Goal: Information Seeking & Learning: Learn about a topic

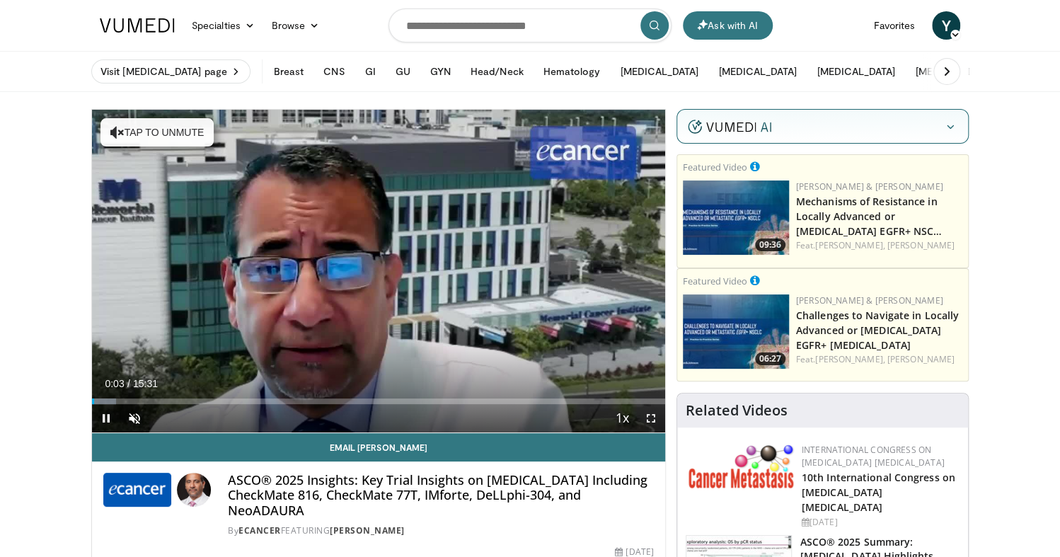
click at [948, 126] on icon "button" at bounding box center [950, 126] width 11 height 11
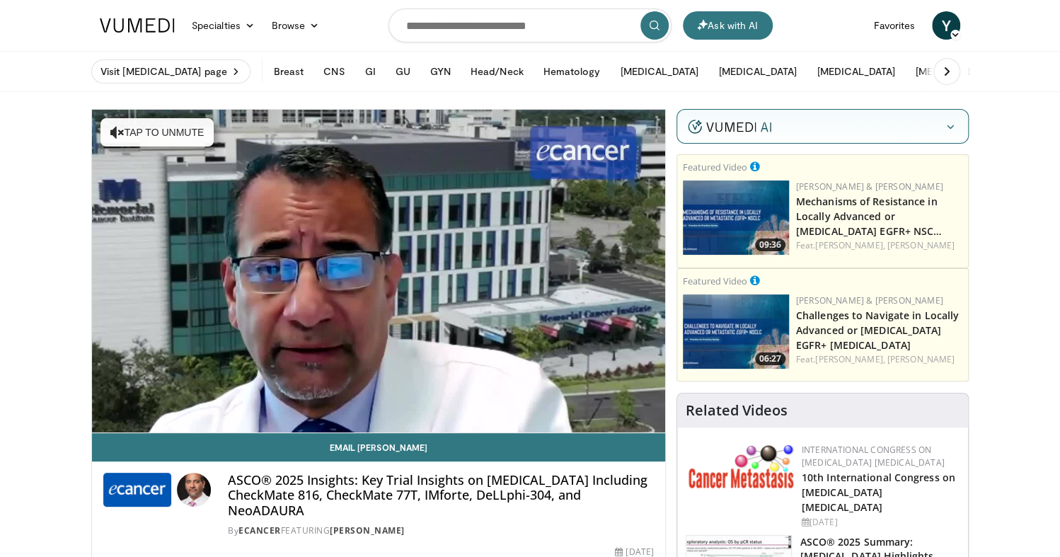
click at [952, 131] on icon "button" at bounding box center [950, 126] width 11 height 11
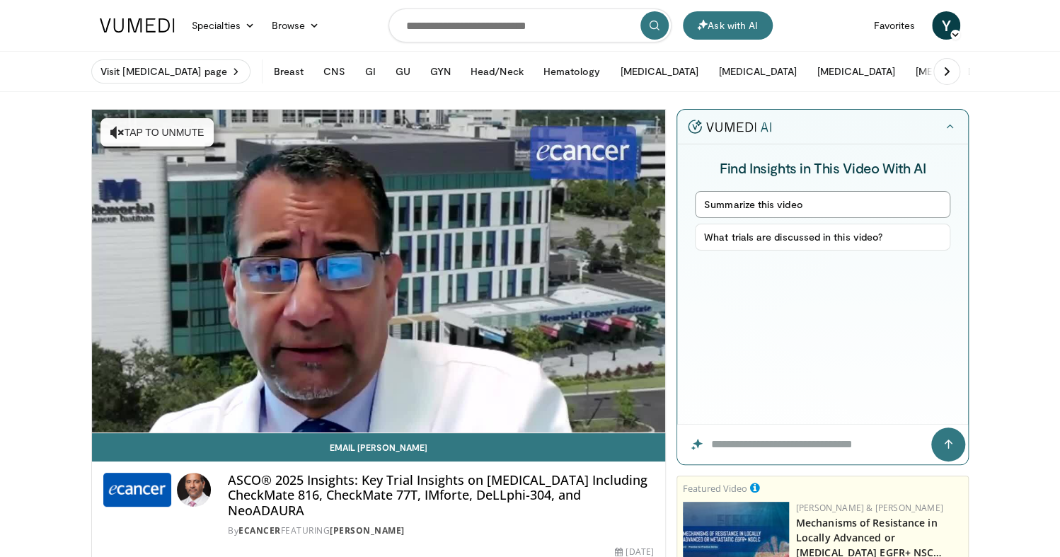
click at [824, 205] on button "Summarize this video" at bounding box center [822, 204] width 255 height 27
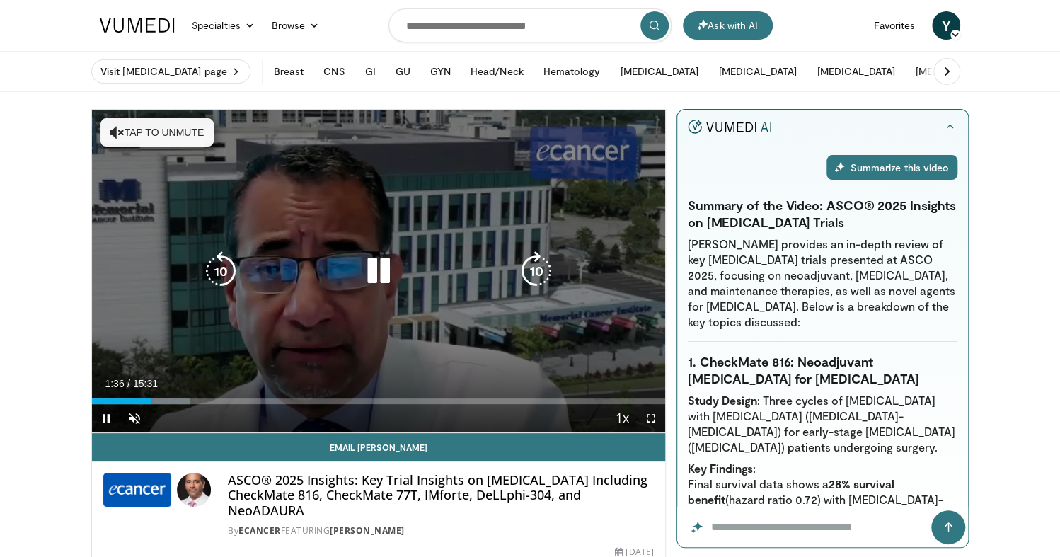
click at [374, 272] on icon "Video Player" at bounding box center [379, 271] width 40 height 40
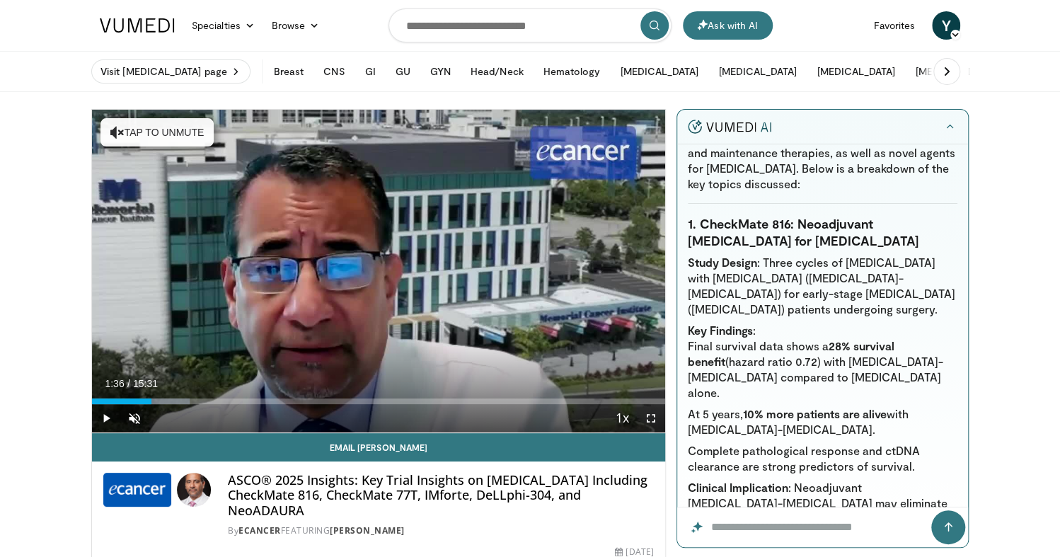
scroll to position [142, 0]
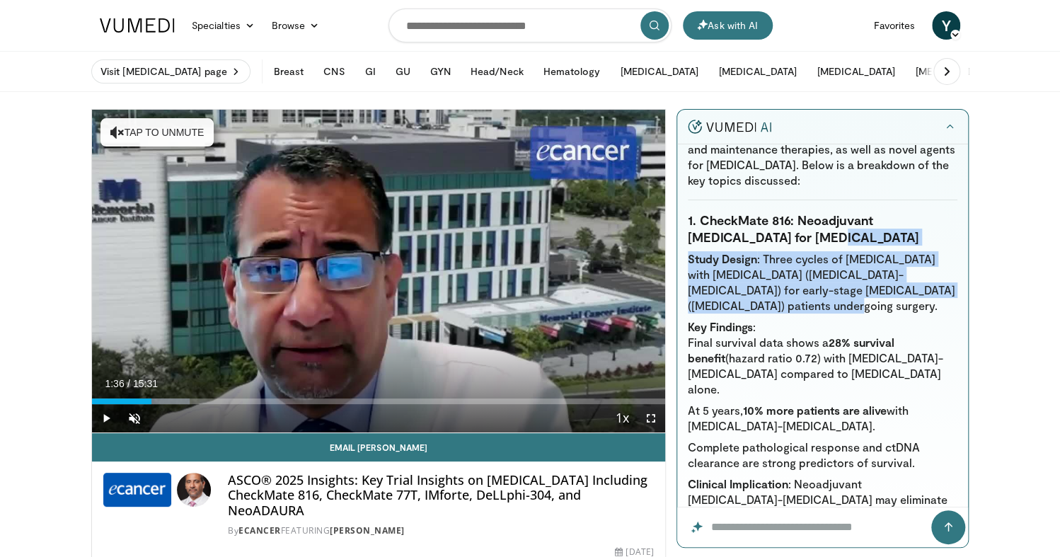
drag, startPoint x: 894, startPoint y: 236, endPoint x: 893, endPoint y: 302, distance: 65.8
click at [893, 302] on li "Study Design : Three cycles of [MEDICAL_DATA] with [MEDICAL_DATA] ([MEDICAL_DAT…" at bounding box center [823, 282] width 270 height 62
drag, startPoint x: 893, startPoint y: 306, endPoint x: 907, endPoint y: 239, distance: 68.6
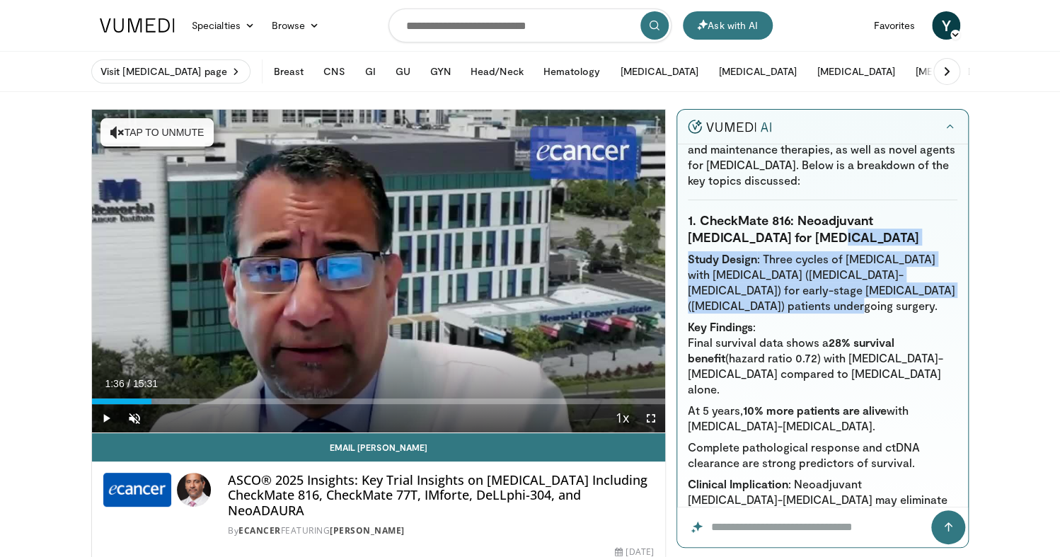
click at [907, 239] on h3 "1. CheckMate 816: Neoadjuvant [MEDICAL_DATA] for [MEDICAL_DATA]" at bounding box center [823, 229] width 270 height 34
drag, startPoint x: 907, startPoint y: 235, endPoint x: 897, endPoint y: 307, distance: 72.9
click at [897, 307] on li "Study Design : Three cycles of [MEDICAL_DATA] with [MEDICAL_DATA] ([MEDICAL_DAT…" at bounding box center [823, 282] width 270 height 62
drag, startPoint x: 896, startPoint y: 297, endPoint x: 903, endPoint y: 231, distance: 65.5
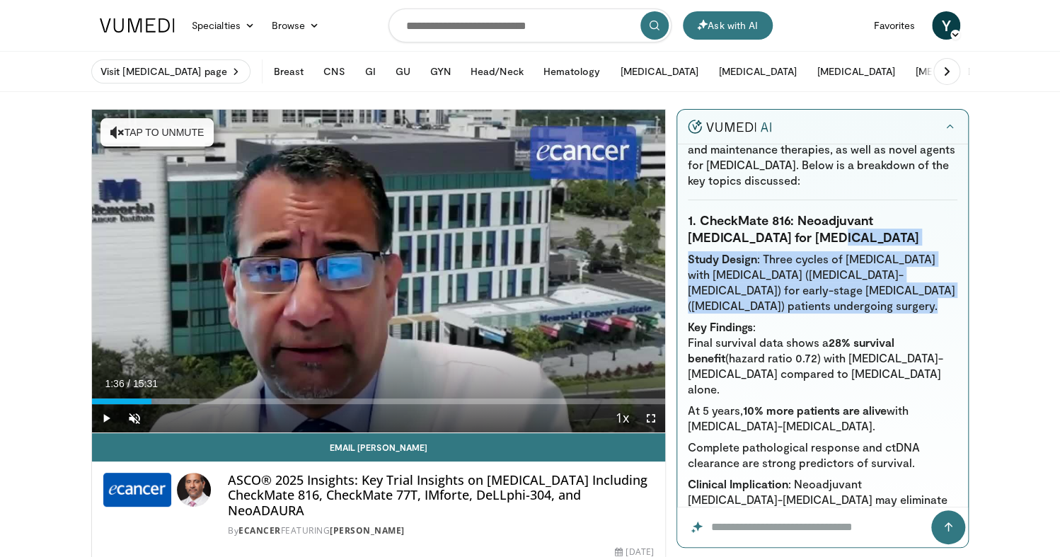
click at [903, 231] on h3 "1. CheckMate 816: Neoadjuvant [MEDICAL_DATA] for [MEDICAL_DATA]" at bounding box center [823, 229] width 270 height 34
drag, startPoint x: 901, startPoint y: 239, endPoint x: 890, endPoint y: 309, distance: 70.9
click at [890, 309] on li "Study Design : Three cycles of [MEDICAL_DATA] with [MEDICAL_DATA] ([MEDICAL_DAT…" at bounding box center [823, 282] width 270 height 62
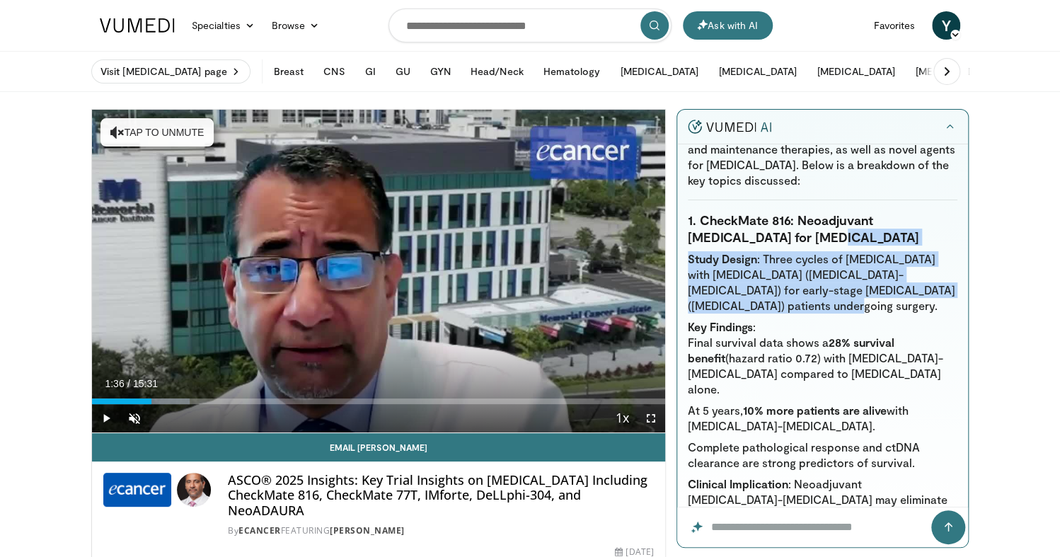
drag, startPoint x: 890, startPoint y: 307, endPoint x: 895, endPoint y: 243, distance: 63.9
click at [895, 243] on h3 "1. CheckMate 816: Neoadjuvant [MEDICAL_DATA] for [MEDICAL_DATA]" at bounding box center [823, 229] width 270 height 34
drag, startPoint x: 896, startPoint y: 239, endPoint x: 890, endPoint y: 305, distance: 66.1
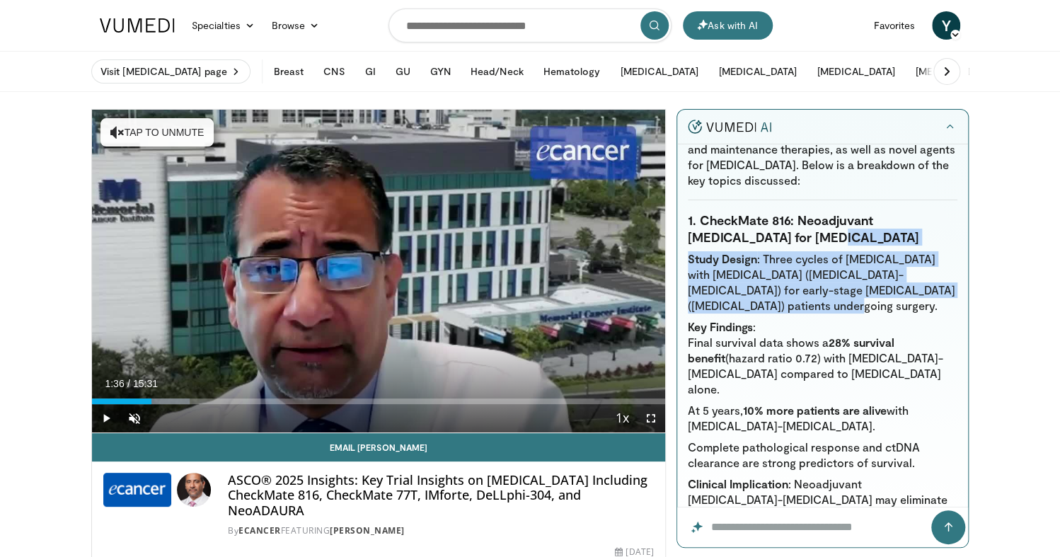
click at [890, 305] on li "Study Design : Three cycles of [MEDICAL_DATA] with [MEDICAL_DATA] ([MEDICAL_DAT…" at bounding box center [823, 282] width 270 height 62
drag, startPoint x: 889, startPoint y: 308, endPoint x: 896, endPoint y: 239, distance: 69.0
click at [896, 239] on h3 "1. CheckMate 816: Neoadjuvant [MEDICAL_DATA] for [MEDICAL_DATA]" at bounding box center [823, 229] width 270 height 34
drag, startPoint x: 895, startPoint y: 241, endPoint x: 885, endPoint y: 307, distance: 66.5
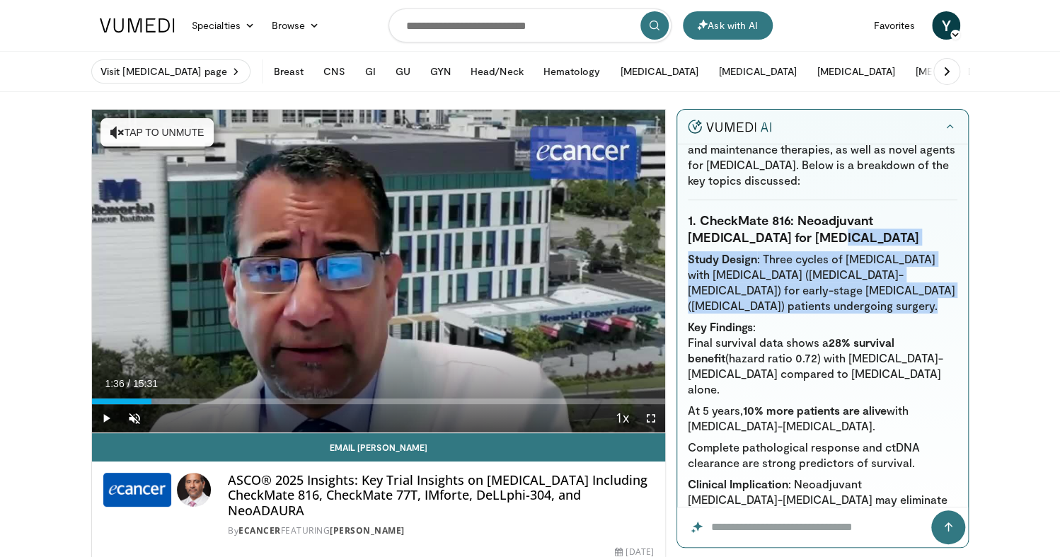
click at [800, 307] on li "Study Design : Three cycles of [MEDICAL_DATA] with [MEDICAL_DATA] ([MEDICAL_DAT…" at bounding box center [823, 282] width 270 height 62
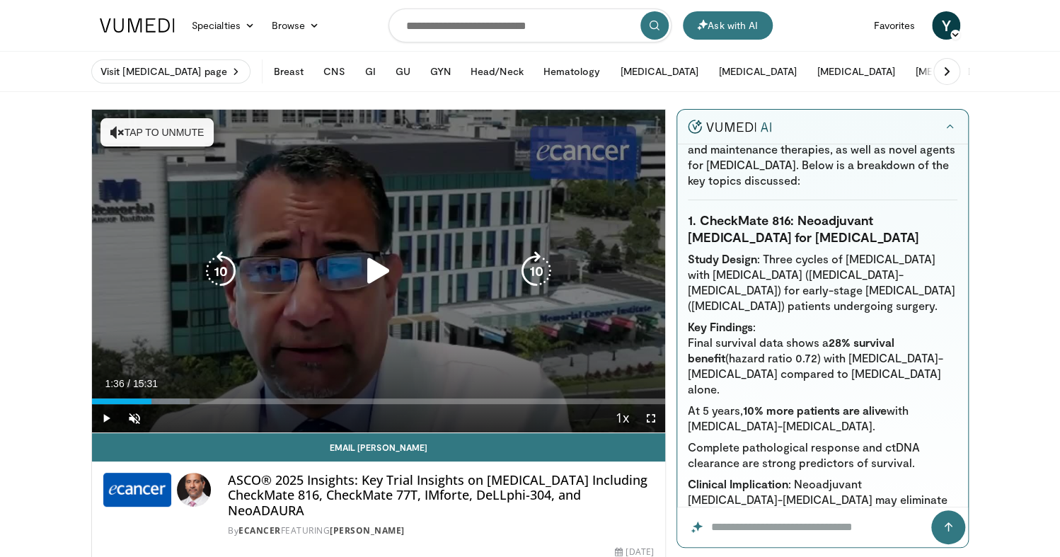
drag, startPoint x: 372, startPoint y: 269, endPoint x: 518, endPoint y: 261, distance: 146.0
click at [372, 269] on icon "Video Player" at bounding box center [379, 271] width 40 height 40
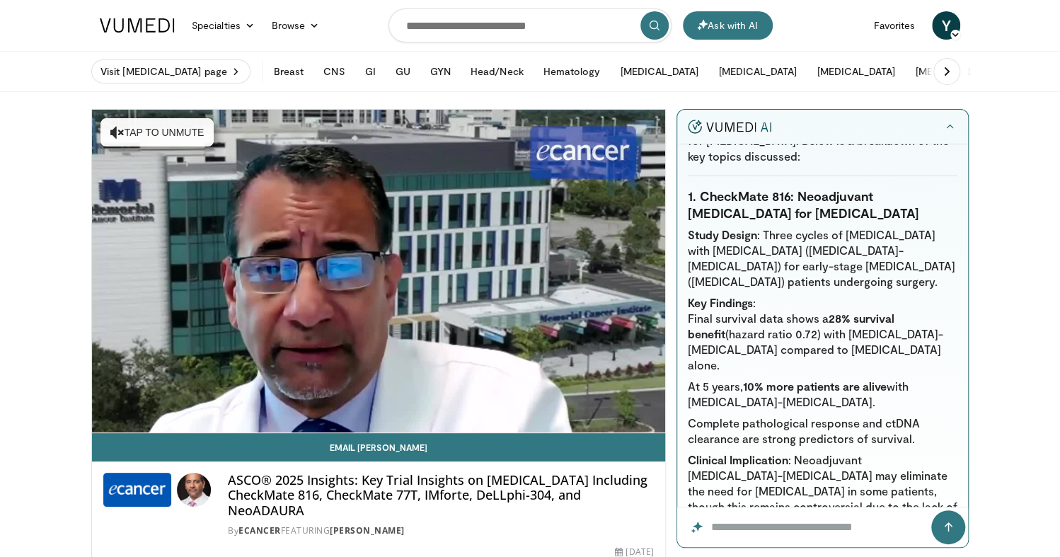
scroll to position [188, 0]
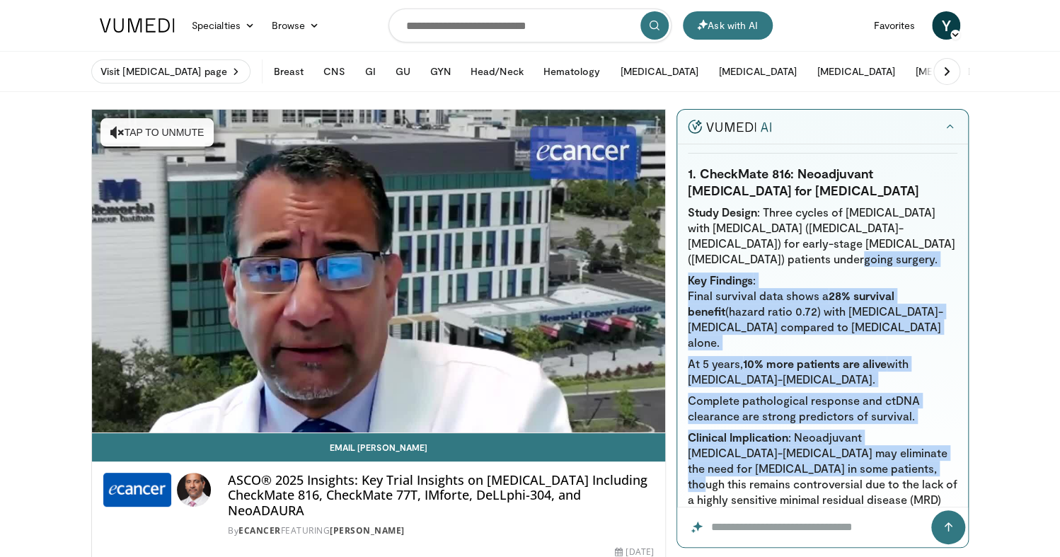
drag, startPoint x: 857, startPoint y: 258, endPoint x: 936, endPoint y: 453, distance: 210.5
click at [936, 453] on ul "Study Design : Three cycles of [MEDICAL_DATA] with [MEDICAL_DATA] ([MEDICAL_DAT…" at bounding box center [823, 364] width 270 height 318
click at [927, 406] on li "Complete pathological response and ctDNA clearance are strong predictors of sur…" at bounding box center [823, 408] width 270 height 31
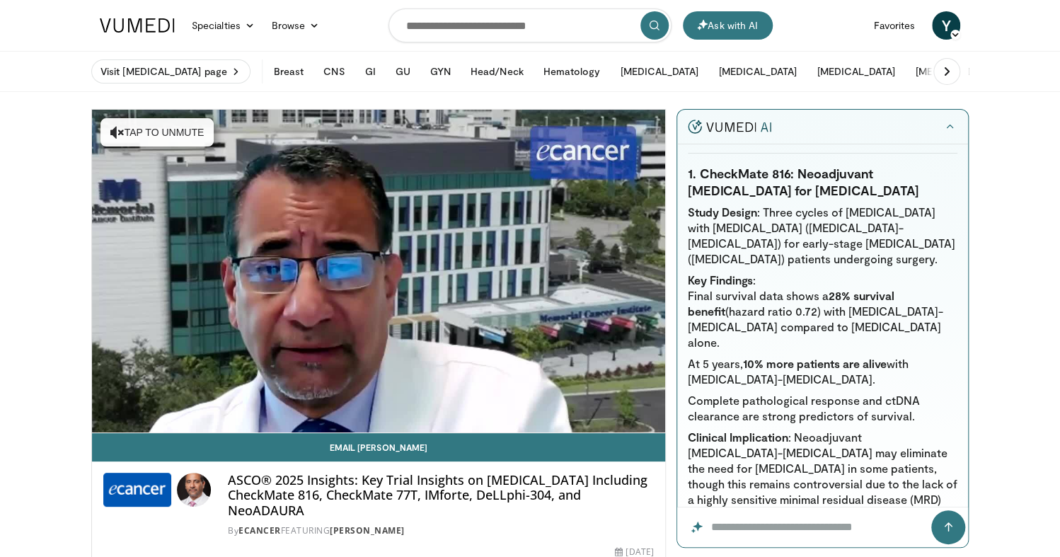
scroll to position [236, 0]
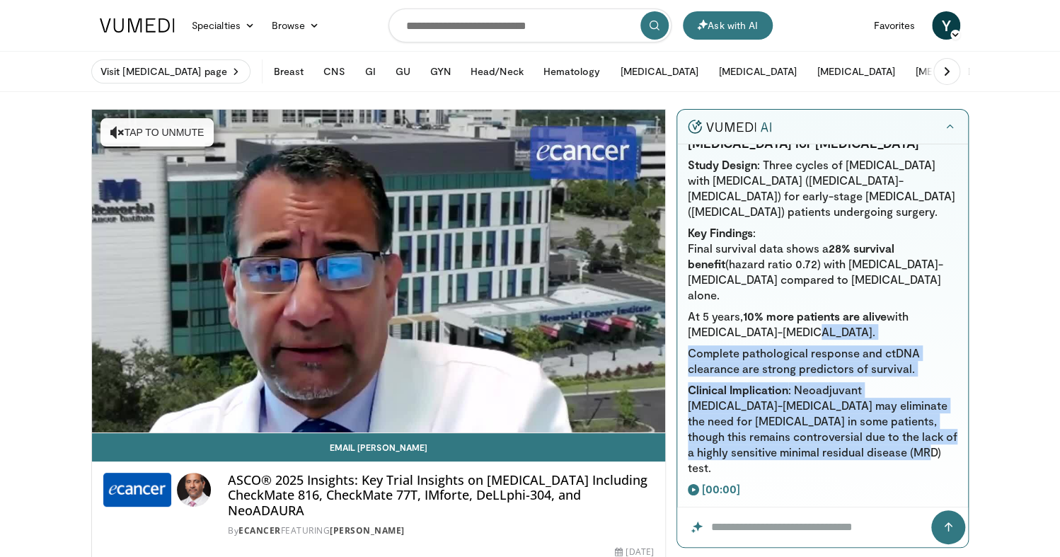
drag, startPoint x: 896, startPoint y: 312, endPoint x: 953, endPoint y: 430, distance: 131.4
click at [953, 430] on div "Summarize this video Summary of the Video: ASCO® 2025 Insights on [MEDICAL_DATA…" at bounding box center [822, 326] width 291 height 364
click at [951, 430] on div "Summarize this video Summary of the Video: ASCO® 2025 Insights on [MEDICAL_DATA…" at bounding box center [822, 326] width 291 height 364
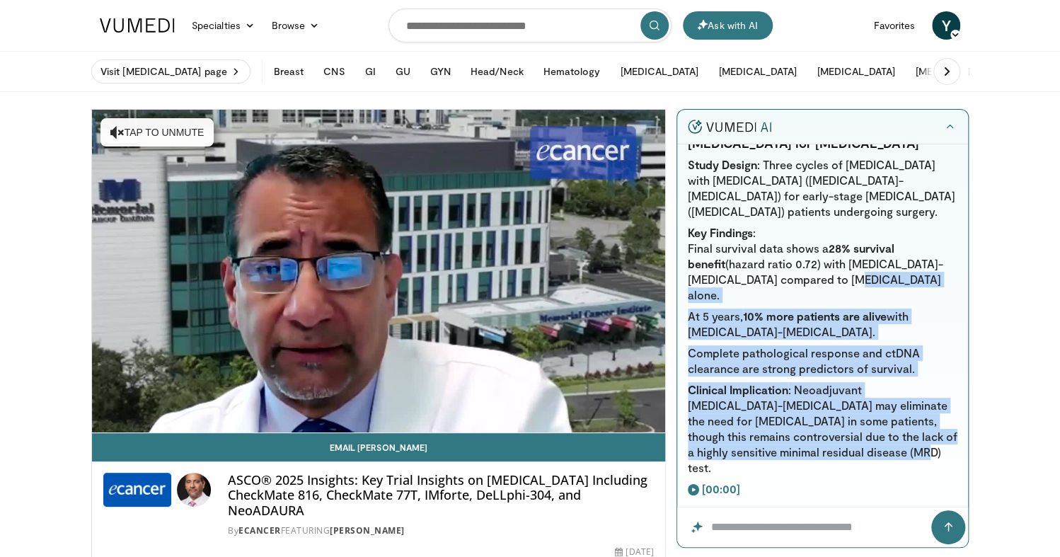
scroll to position [188, 0]
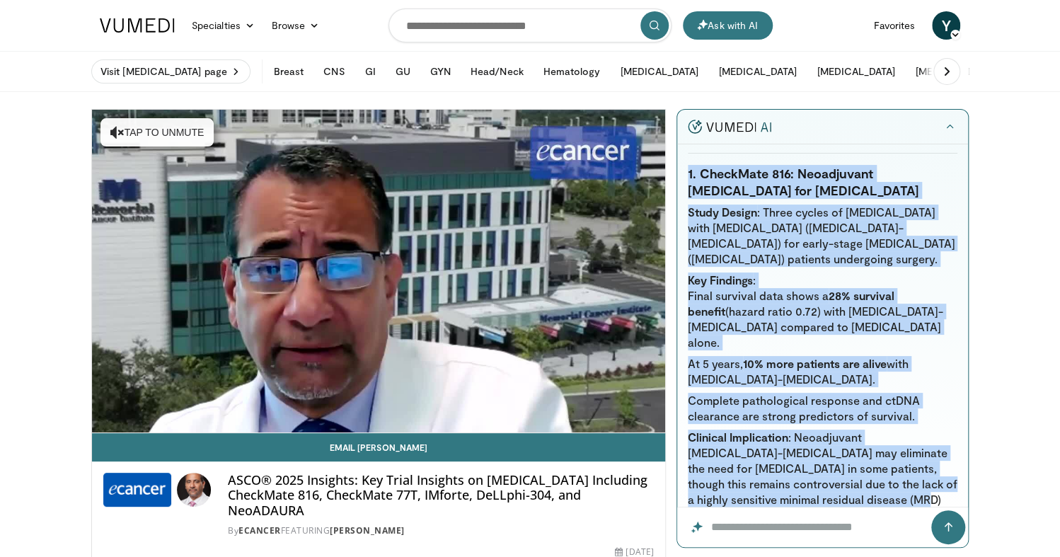
drag, startPoint x: 948, startPoint y: 430, endPoint x: 687, endPoint y: 178, distance: 362.9
click at [687, 178] on div "Summarize this video Summary of the Video: ASCO® 2025 Insights on [MEDICAL_DATA…" at bounding box center [822, 326] width 291 height 364
click at [688, 177] on strong "1. CheckMate 816: Neoadjuvant [MEDICAL_DATA] for [MEDICAL_DATA]" at bounding box center [803, 182] width 231 height 33
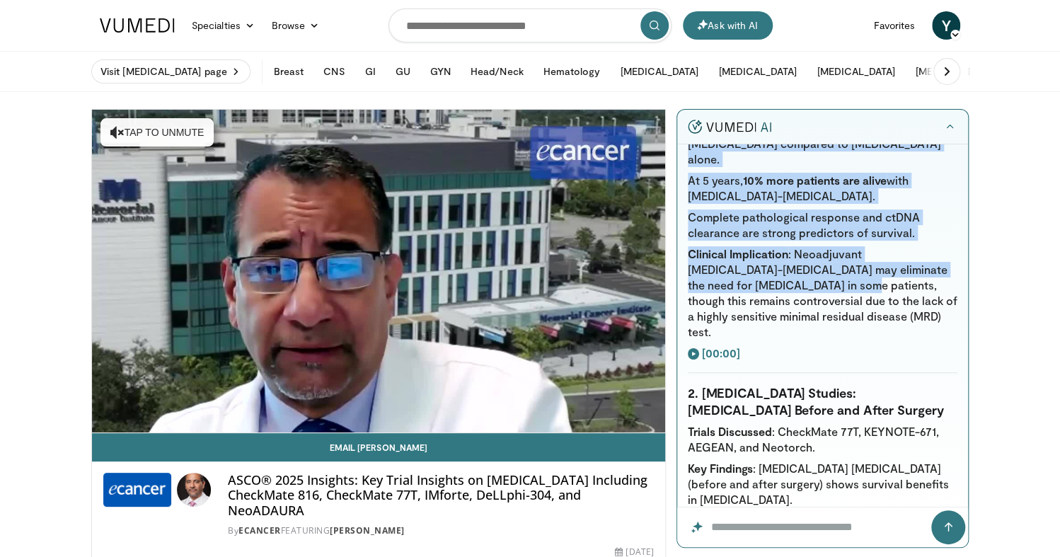
scroll to position [377, 0]
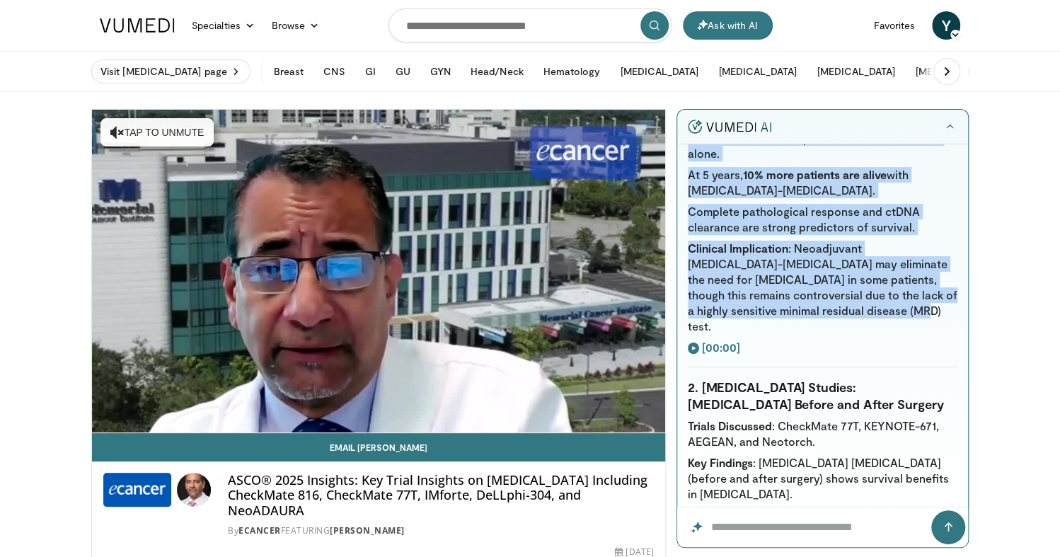
drag, startPoint x: 687, startPoint y: 171, endPoint x: 933, endPoint y: 294, distance: 275.4
click at [933, 294] on li "Clinical Implication : Neoadjuvant [MEDICAL_DATA]-[MEDICAL_DATA] may eliminate …" at bounding box center [823, 287] width 270 height 93
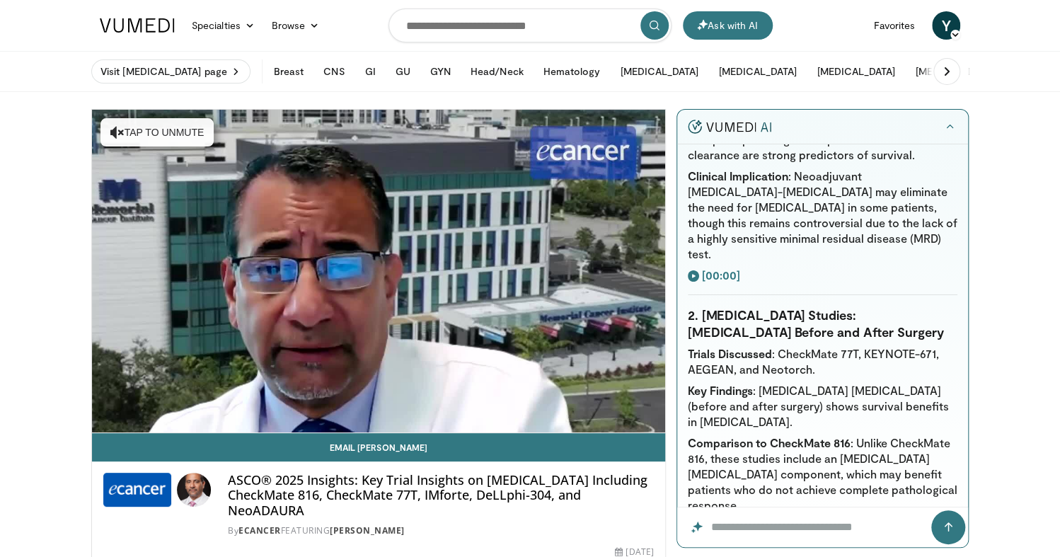
scroll to position [471, 0]
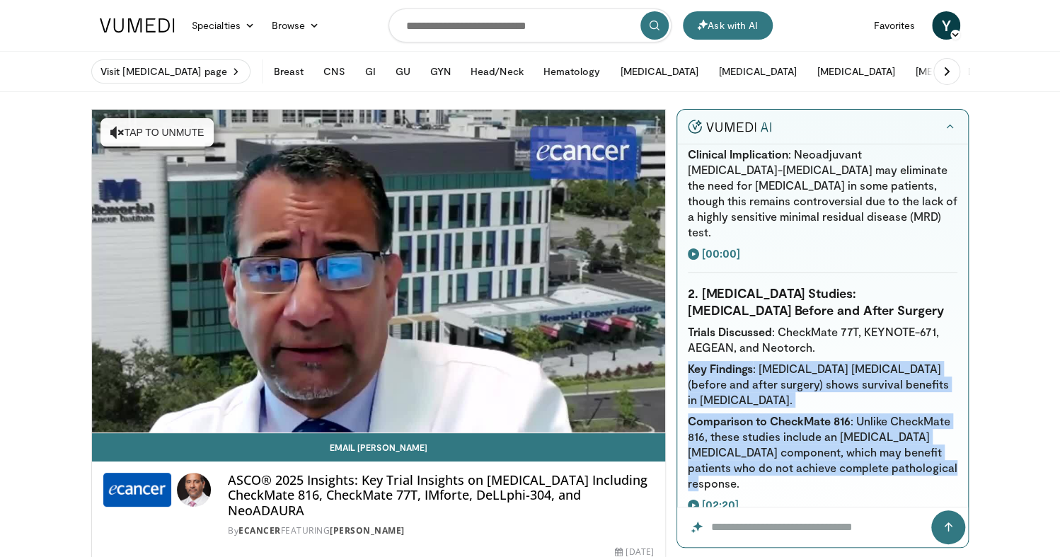
drag, startPoint x: 873, startPoint y: 320, endPoint x: 867, endPoint y: 444, distance: 124.0
click at [867, 444] on ul "Trials Discussed : CheckMate 77T, KEYNOTE-671, AEGEAN, and Neotorch. Key Findin…" at bounding box center [823, 407] width 270 height 167
click at [867, 444] on li "Comparison to CheckMate 816 : Unlike CheckMate 816, these studies include an [M…" at bounding box center [823, 452] width 270 height 78
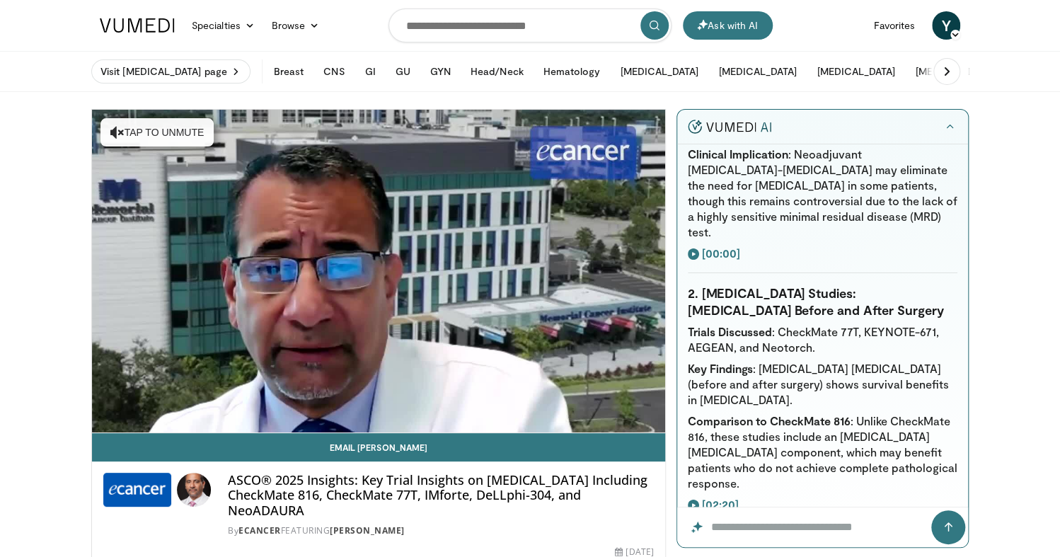
scroll to position [519, 0]
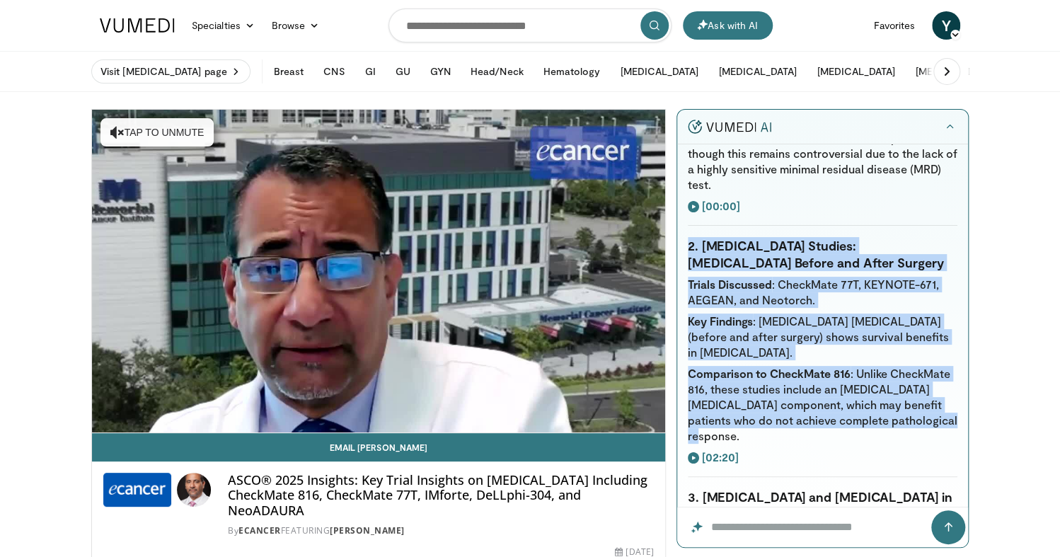
drag, startPoint x: 863, startPoint y: 398, endPoint x: 871, endPoint y: 187, distance: 211.7
drag, startPoint x: 868, startPoint y: 186, endPoint x: 867, endPoint y: 404, distance: 218.0
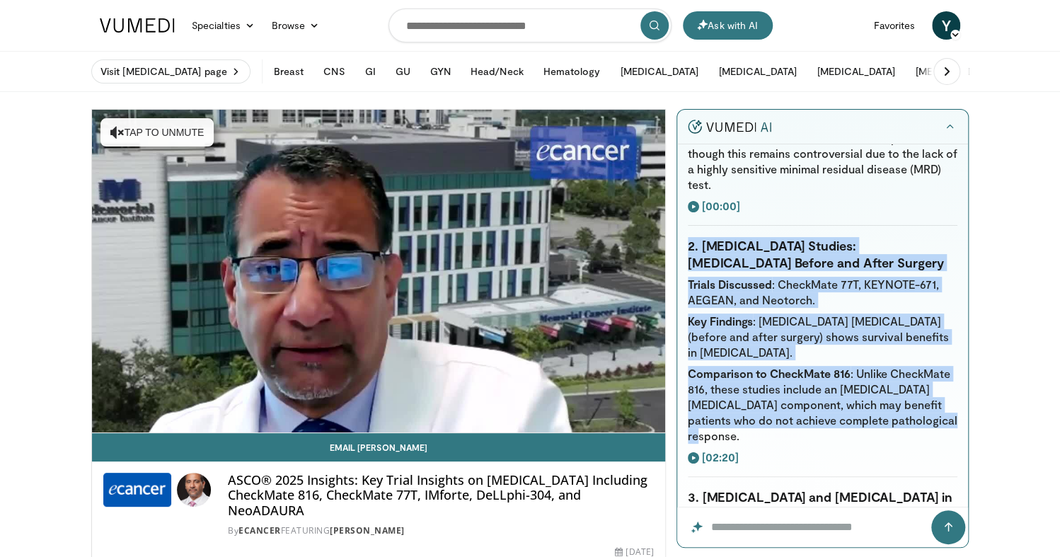
click at [867, 404] on li "Comparison to CheckMate 816 : Unlike CheckMate 816, these studies include an [M…" at bounding box center [823, 405] width 270 height 78
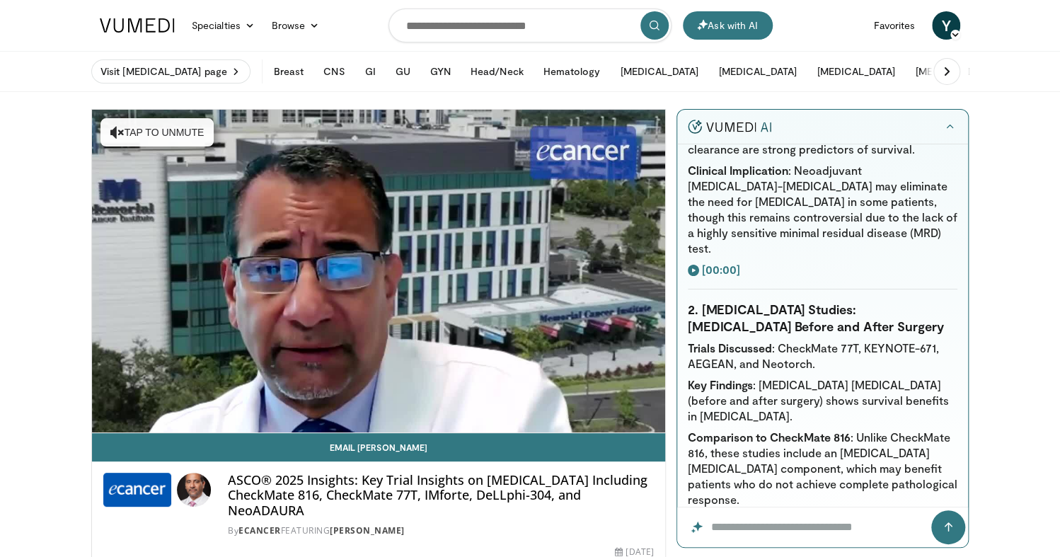
scroll to position [471, 0]
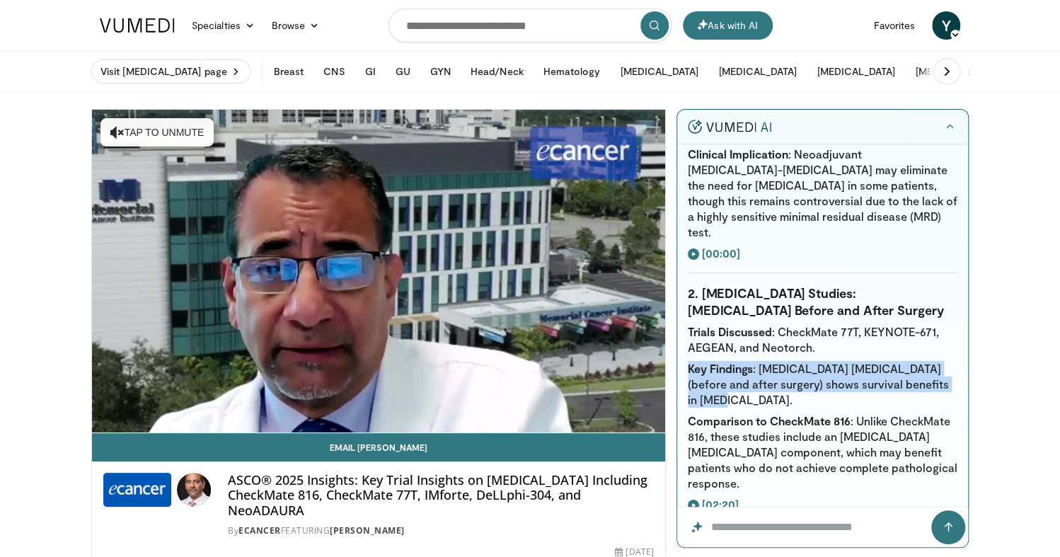
drag, startPoint x: 861, startPoint y: 314, endPoint x: 861, endPoint y: 370, distance: 55.9
click at [861, 370] on ul "Trials Discussed : CheckMate 77T, KEYNOTE-671, AEGEAN, and Neotorch. Key Findin…" at bounding box center [823, 407] width 270 height 167
click at [861, 370] on li "Key Findings : [MEDICAL_DATA] [MEDICAL_DATA] (before and after surgery) shows s…" at bounding box center [823, 384] width 270 height 47
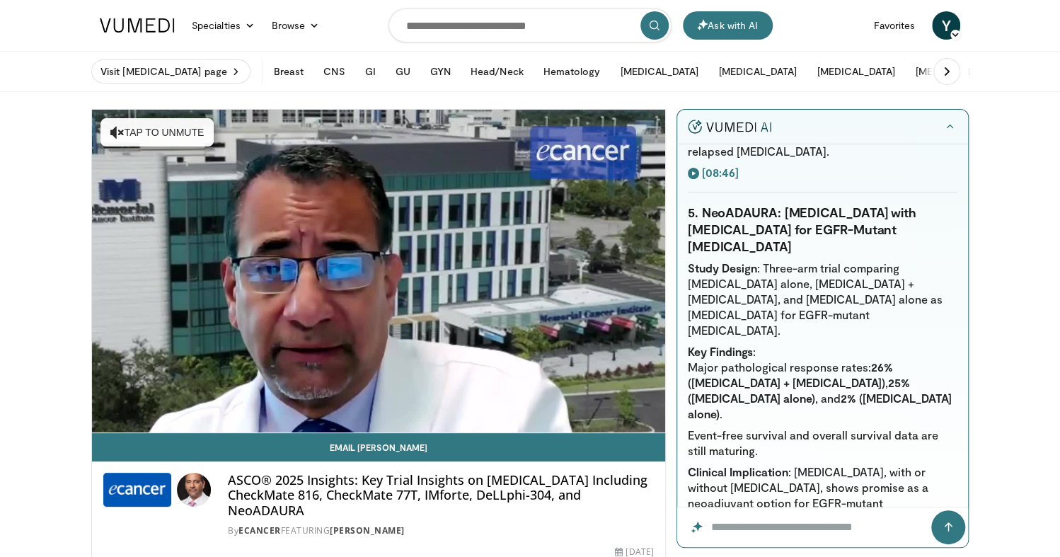
scroll to position [1415, 0]
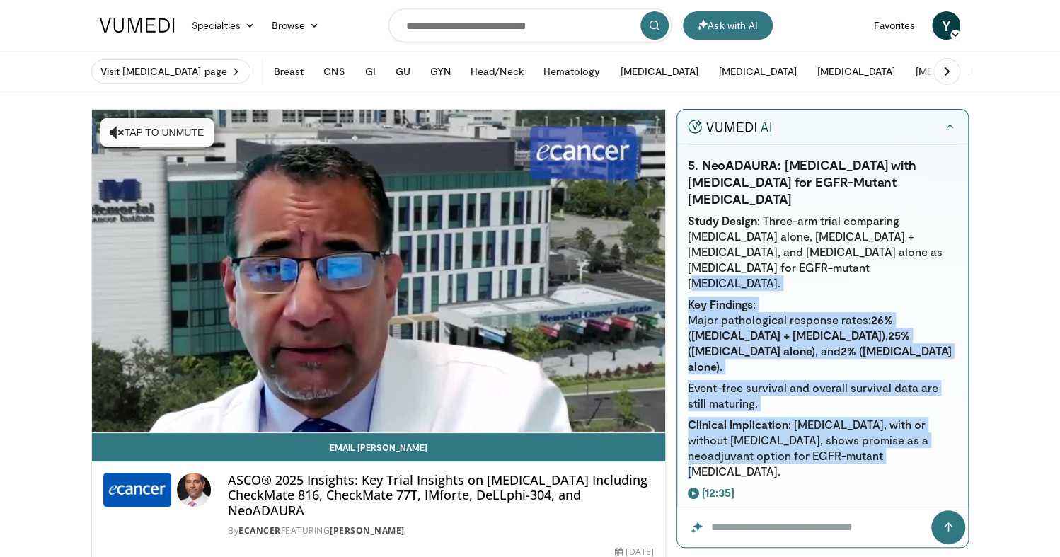
drag, startPoint x: 857, startPoint y: 253, endPoint x: 898, endPoint y: 410, distance: 161.7
click at [898, 410] on ul "Study Design : Three-arm trial comparing [MEDICAL_DATA] alone, [MEDICAL_DATA] +…" at bounding box center [823, 346] width 270 height 266
click at [898, 417] on li "Clinical Implication : [MEDICAL_DATA], with or without [MEDICAL_DATA], shows pr…" at bounding box center [823, 448] width 270 height 62
drag, startPoint x: 898, startPoint y: 406, endPoint x: 883, endPoint y: 250, distance: 156.5
click at [883, 250] on ul "Study Design : Three-arm trial comparing [MEDICAL_DATA] alone, [MEDICAL_DATA] +…" at bounding box center [823, 346] width 270 height 266
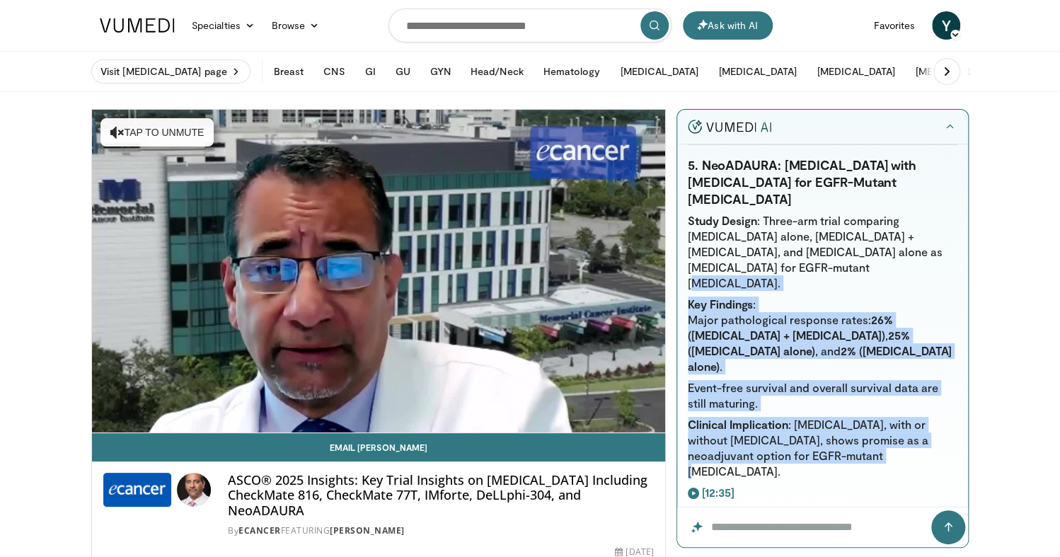
click at [883, 250] on li "Study Design : Three-arm trial comparing [MEDICAL_DATA] alone, [MEDICAL_DATA] +…" at bounding box center [823, 252] width 270 height 78
drag, startPoint x: 875, startPoint y: 253, endPoint x: 888, endPoint y: 410, distance: 156.9
click at [888, 410] on ul "Study Design : Three-arm trial comparing [MEDICAL_DATA] alone, [MEDICAL_DATA] +…" at bounding box center [823, 346] width 270 height 266
click at [888, 417] on li "Clinical Implication : [MEDICAL_DATA], with or without [MEDICAL_DATA], shows pr…" at bounding box center [823, 448] width 270 height 62
drag, startPoint x: 888, startPoint y: 408, endPoint x: 873, endPoint y: 253, distance: 155.8
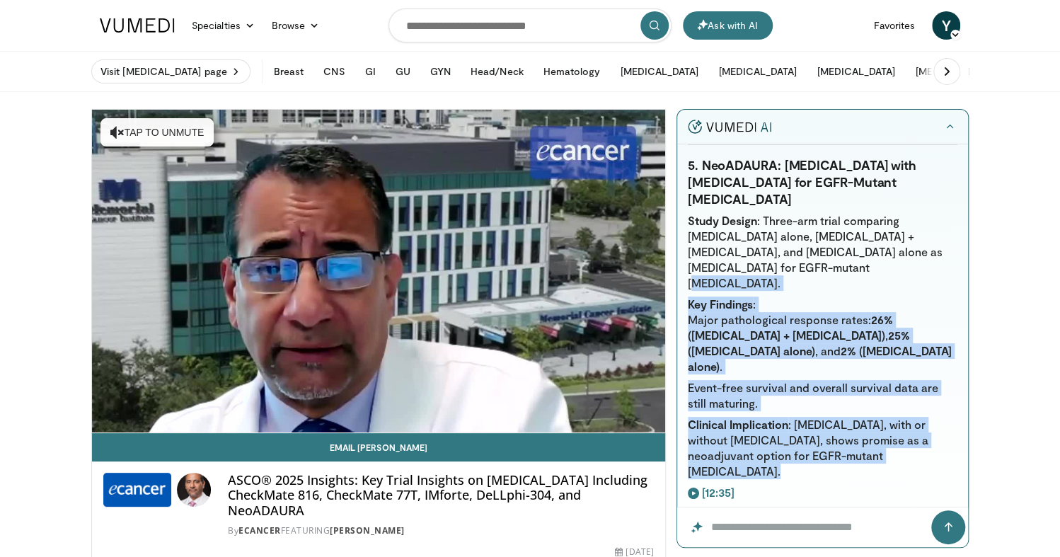
click at [873, 253] on ul "Study Design : Three-arm trial comparing [MEDICAL_DATA] alone, [MEDICAL_DATA] +…" at bounding box center [823, 346] width 270 height 266
click at [873, 253] on li "Study Design : Three-arm trial comparing [MEDICAL_DATA] alone, [MEDICAL_DATA] +…" at bounding box center [823, 252] width 270 height 78
drag, startPoint x: 870, startPoint y: 253, endPoint x: 884, endPoint y: 412, distance: 159.9
click at [884, 412] on ul "Study Design : Three-arm trial comparing [MEDICAL_DATA] alone, [MEDICAL_DATA] +…" at bounding box center [823, 346] width 270 height 266
click at [876, 417] on li "Clinical Implication : [MEDICAL_DATA], with or without [MEDICAL_DATA], shows pr…" at bounding box center [823, 448] width 270 height 62
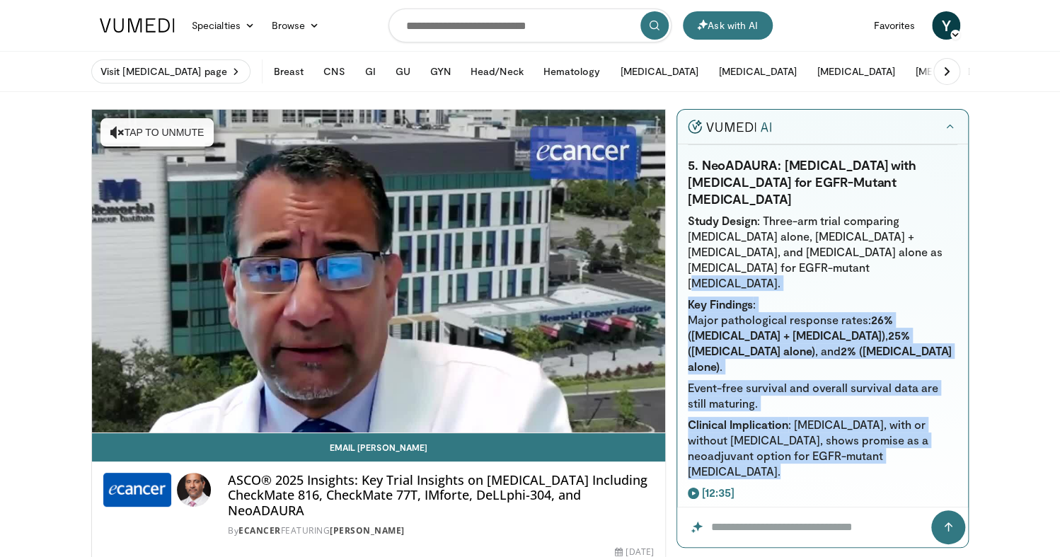
drag, startPoint x: 875, startPoint y: 398, endPoint x: 870, endPoint y: 258, distance: 140.2
click at [870, 258] on ul "Study Design : Three-arm trial comparing [MEDICAL_DATA] alone, [MEDICAL_DATA] +…" at bounding box center [823, 346] width 270 height 266
drag, startPoint x: 868, startPoint y: 255, endPoint x: 891, endPoint y: 410, distance: 157.3
click at [891, 410] on ul "Study Design : Three-arm trial comparing [MEDICAL_DATA] alone, [MEDICAL_DATA] +…" at bounding box center [823, 346] width 270 height 266
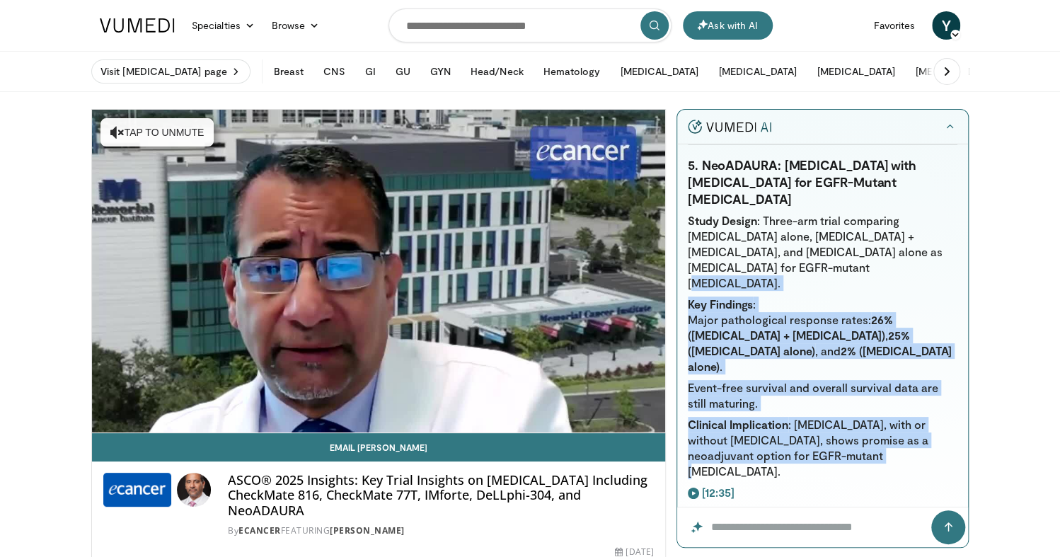
click at [875, 417] on li "Clinical Implication : [MEDICAL_DATA], with or without [MEDICAL_DATA], shows pr…" at bounding box center [823, 448] width 270 height 62
drag, startPoint x: 880, startPoint y: 408, endPoint x: 875, endPoint y: 258, distance: 150.9
click at [875, 258] on ul "Study Design : Three-arm trial comparing [MEDICAL_DATA] alone, [MEDICAL_DATA] +…" at bounding box center [823, 346] width 270 height 266
click at [875, 258] on li "Study Design : Three-arm trial comparing [MEDICAL_DATA] alone, [MEDICAL_DATA] +…" at bounding box center [823, 252] width 270 height 78
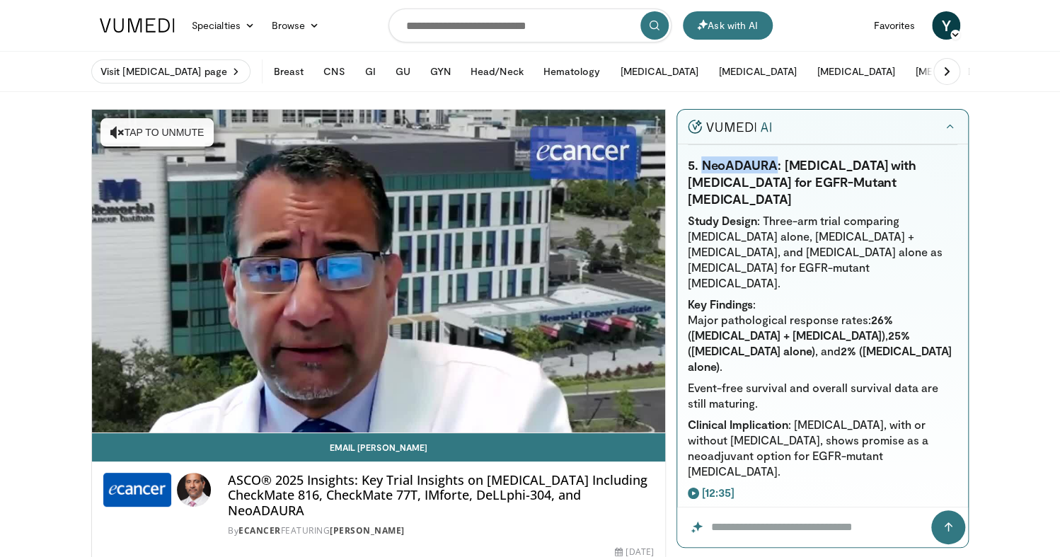
drag, startPoint x: 703, startPoint y: 166, endPoint x: 777, endPoint y: 166, distance: 74.3
click at [777, 166] on strong "5. NeoADAURA: [MEDICAL_DATA] with [MEDICAL_DATA] for EGFR-Mutant [MEDICAL_DATA]" at bounding box center [802, 182] width 229 height 50
copy strong "NeoADAURA"
